Goal: Understand process/instructions: Learn how to perform a task or action

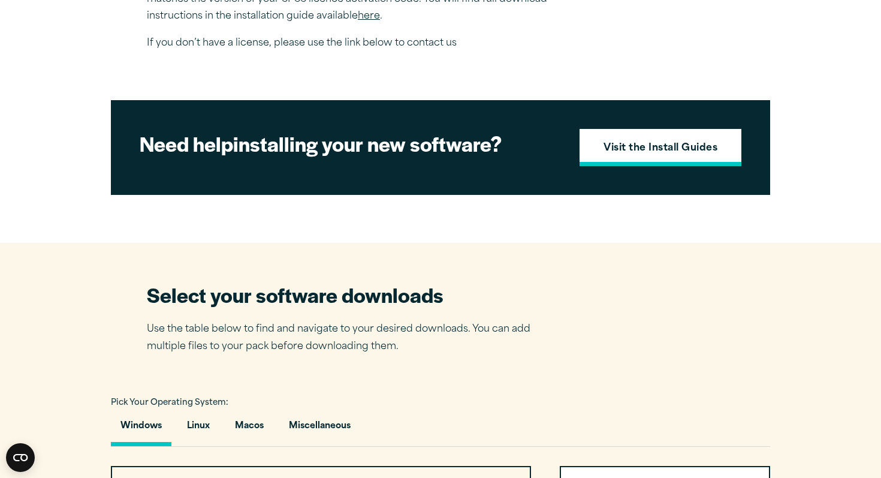
scroll to position [622, 0]
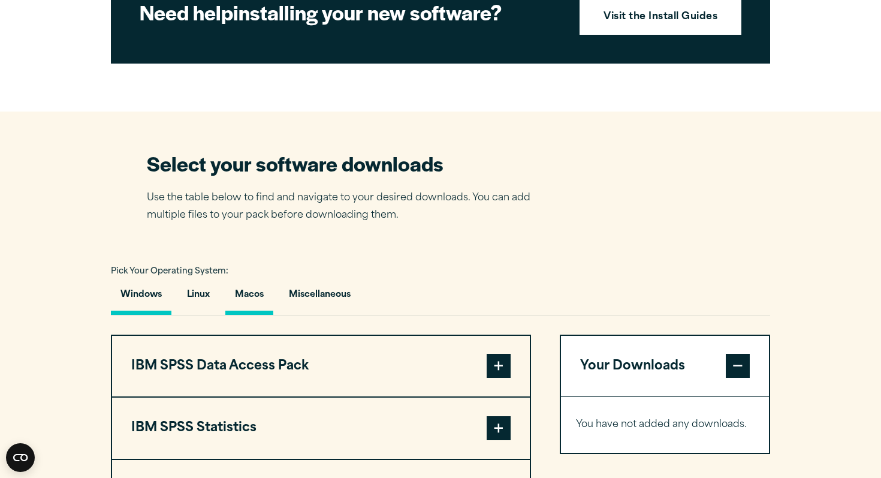
click at [241, 315] on button "Macos" at bounding box center [249, 298] width 48 height 34
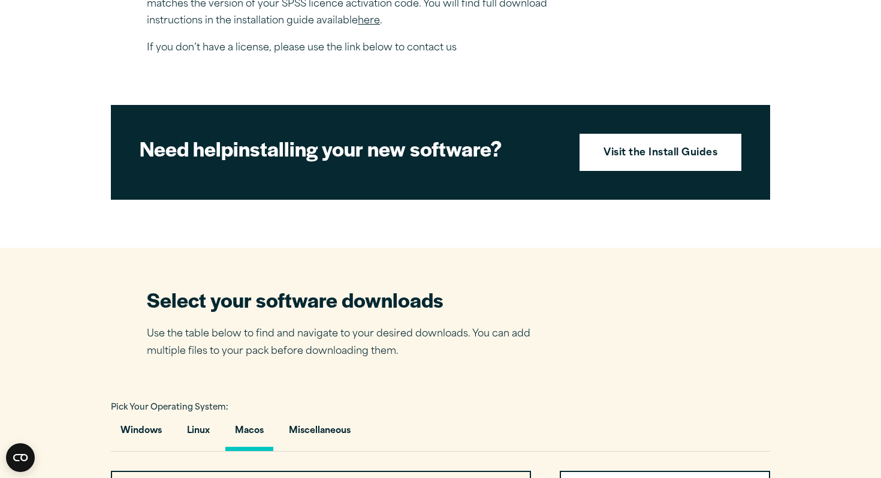
scroll to position [485, 0]
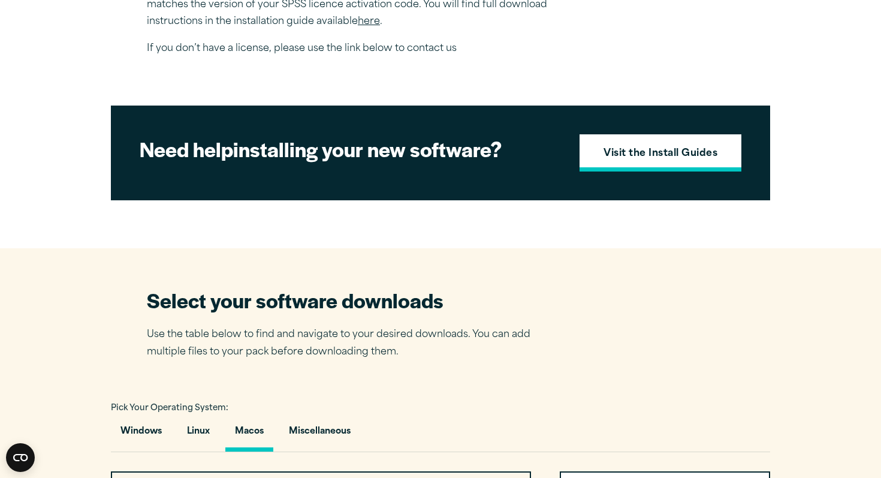
click at [658, 162] on strong "Visit the Install Guides" at bounding box center [661, 154] width 114 height 16
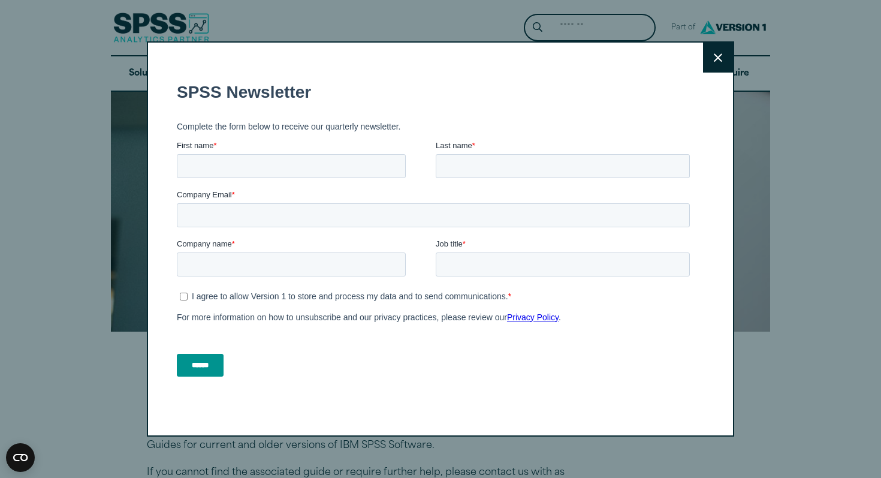
click at [713, 59] on button "Close" at bounding box center [718, 58] width 30 height 30
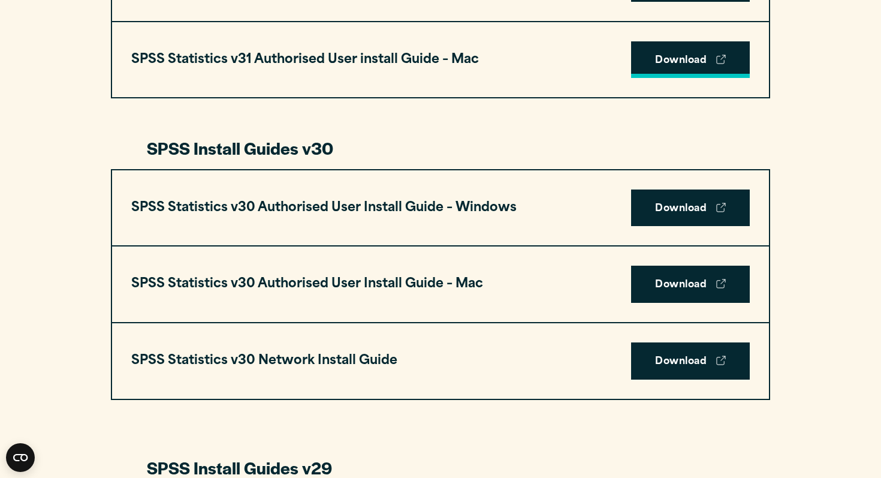
scroll to position [770, 0]
